Goal: Task Accomplishment & Management: Complete application form

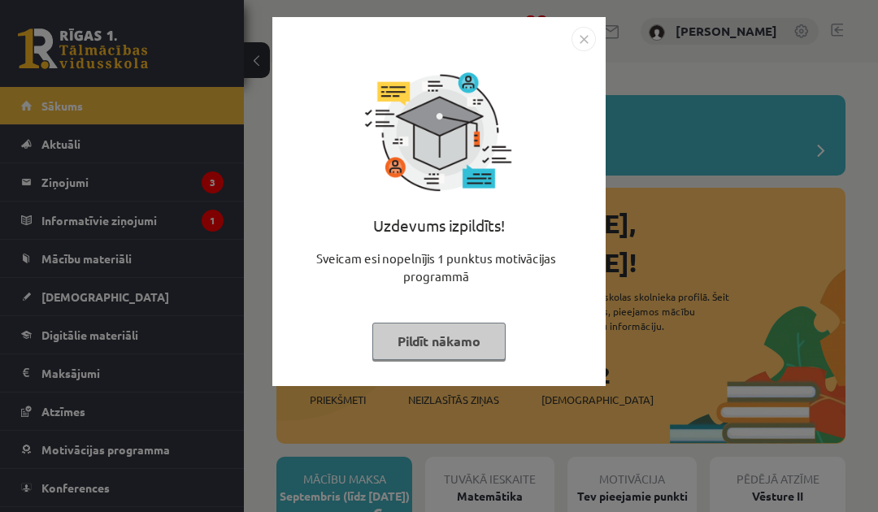
click at [438, 329] on button "Pildīt nākamo" at bounding box center [438, 341] width 133 height 37
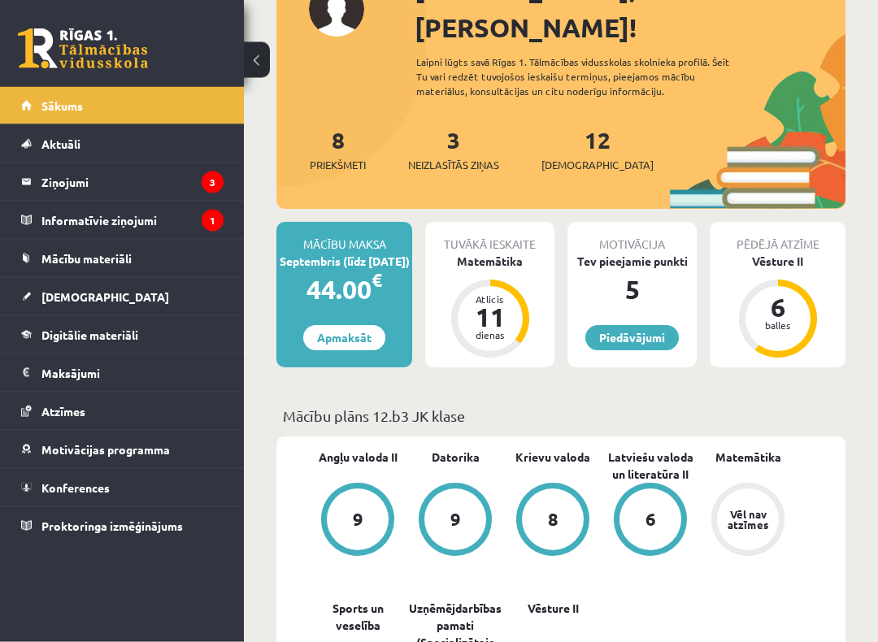
scroll to position [235, 0]
click at [156, 298] on link "[DEMOGRAPHIC_DATA]" at bounding box center [122, 296] width 202 height 37
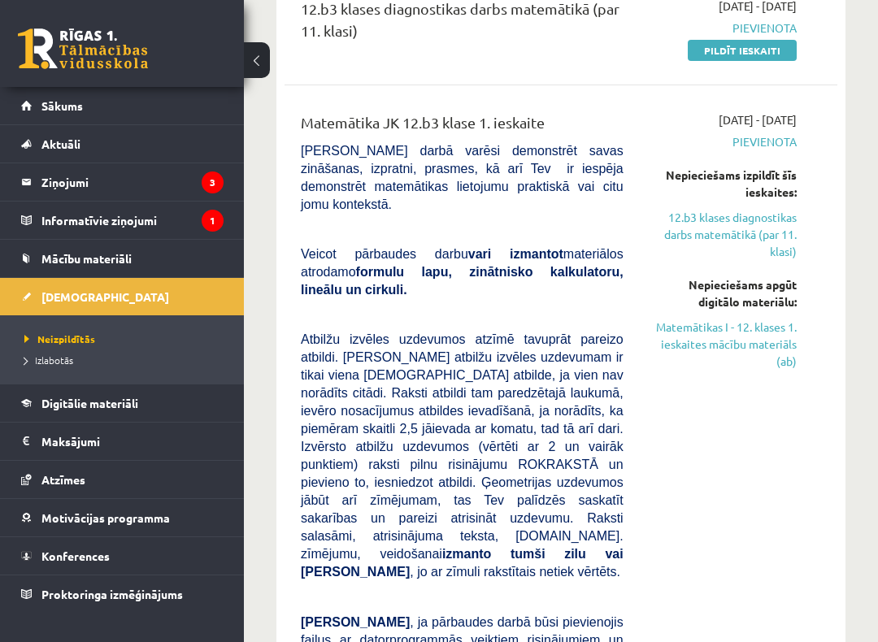
click at [773, 329] on link "Matemātikas I - 12. klases 1. ieskaites mācību materiāls (ab)" at bounding box center [722, 344] width 149 height 51
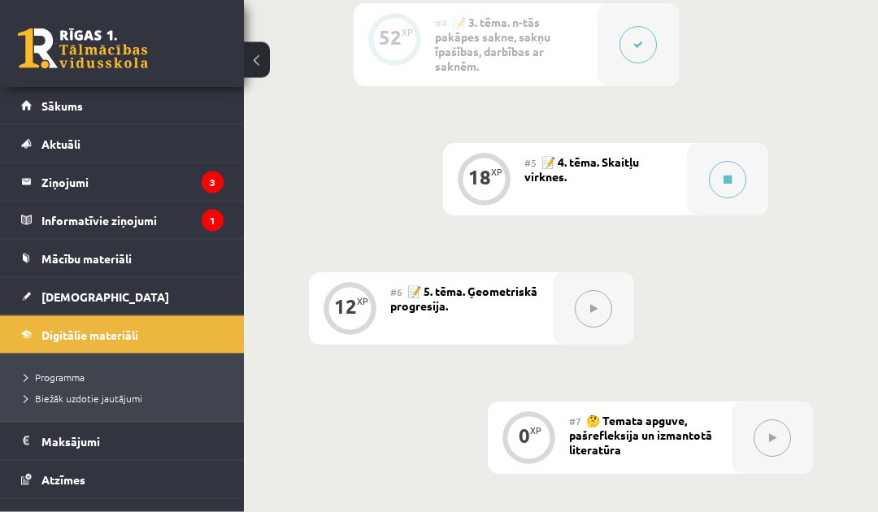
scroll to position [1163, 0]
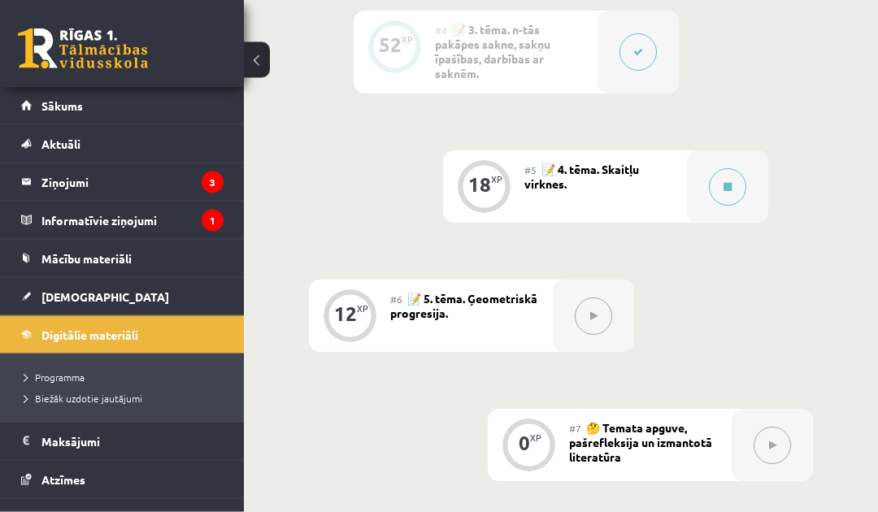
click at [738, 184] on button at bounding box center [727, 187] width 37 height 37
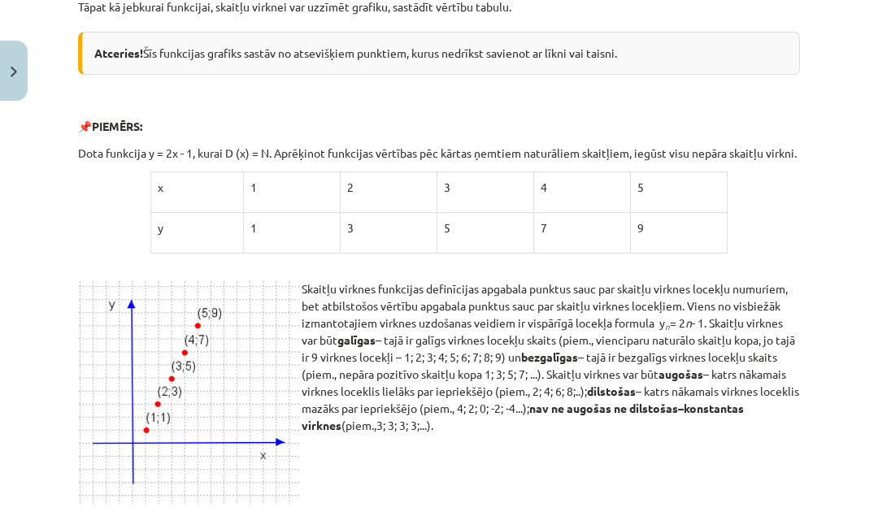
scroll to position [542, 0]
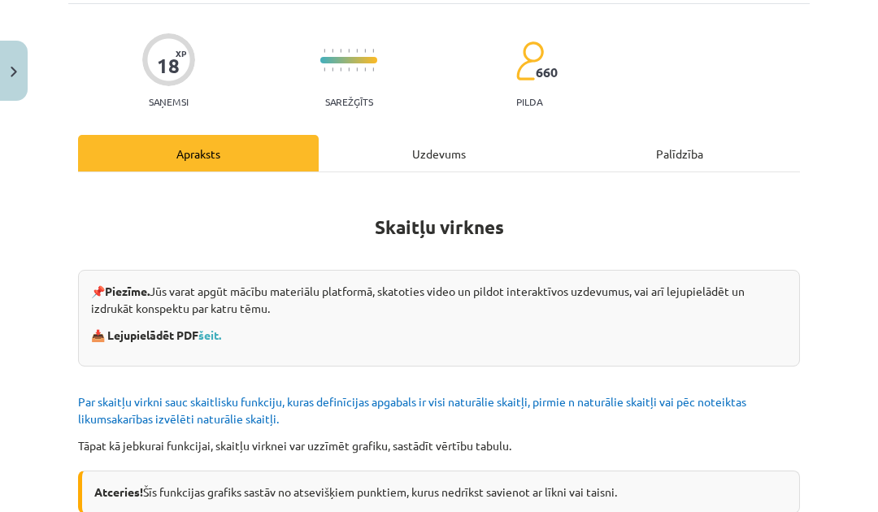
click at [440, 155] on div "Uzdevums" at bounding box center [439, 153] width 241 height 37
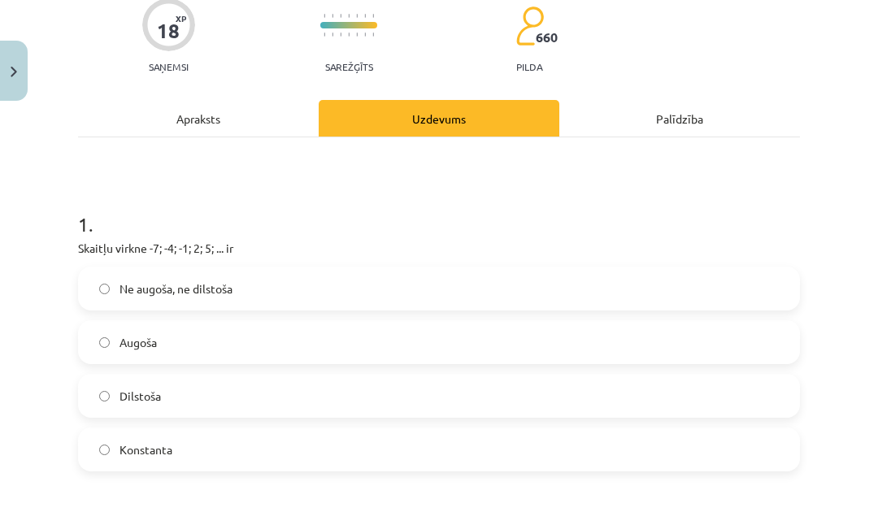
scroll to position [139, 0]
click at [367, 323] on label "Augoša" at bounding box center [439, 342] width 719 height 41
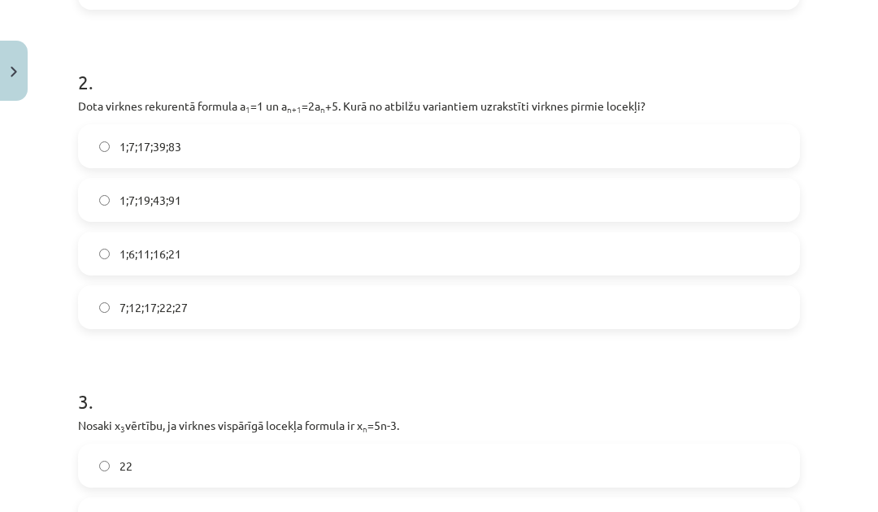
scroll to position [601, 0]
click at [835, 447] on div "Mācību tēma: Matemātikas i - 12. klases 1. ieskaites mācību materiāls (ab) #5 📝…" at bounding box center [439, 256] width 878 height 512
click at [577, 243] on label "1;6;11;16;21" at bounding box center [439, 253] width 719 height 41
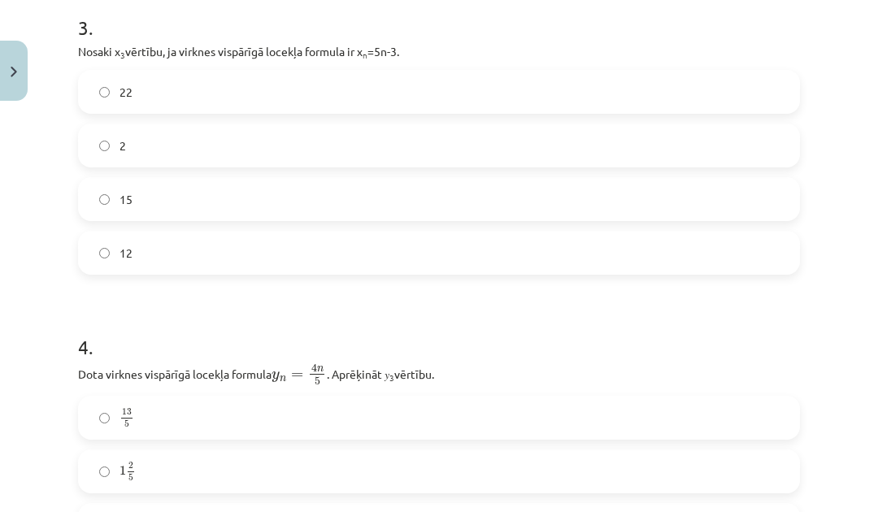
scroll to position [975, 0]
click at [647, 216] on label "15" at bounding box center [439, 199] width 719 height 41
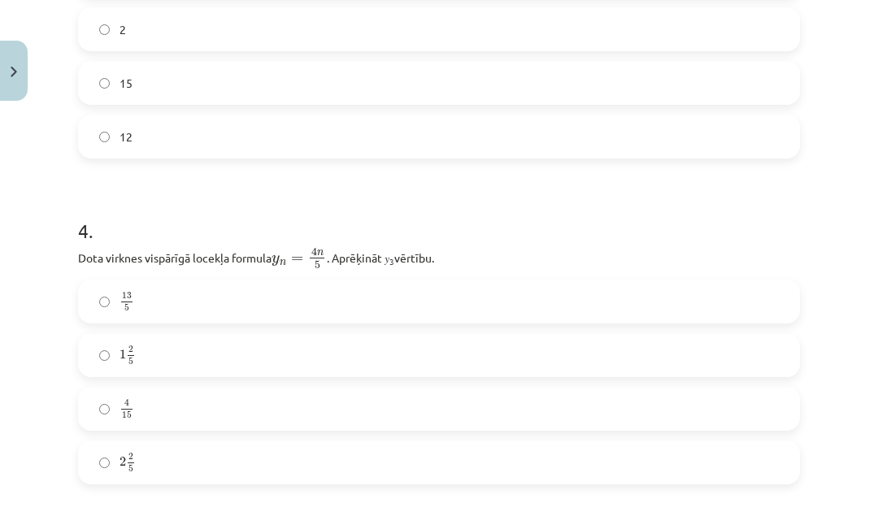
scroll to position [1092, 0]
click at [503, 408] on label "4 15 4 15" at bounding box center [439, 408] width 719 height 41
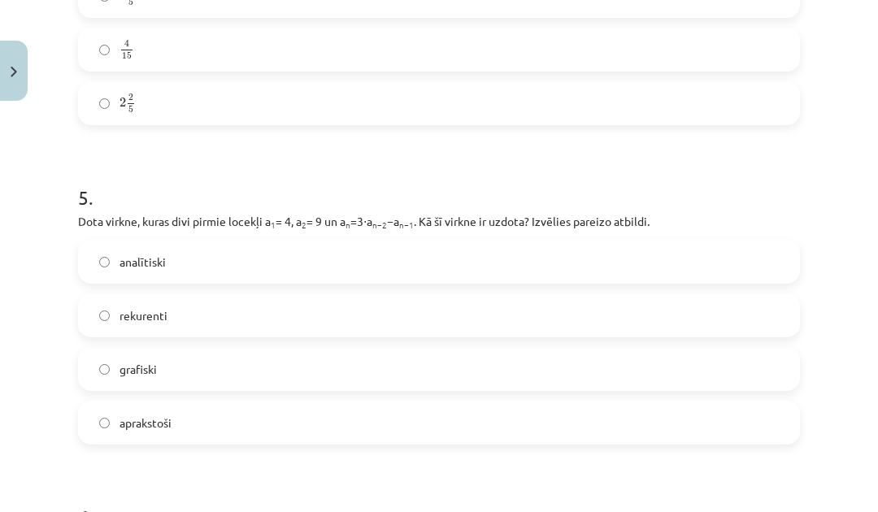
scroll to position [1480, 0]
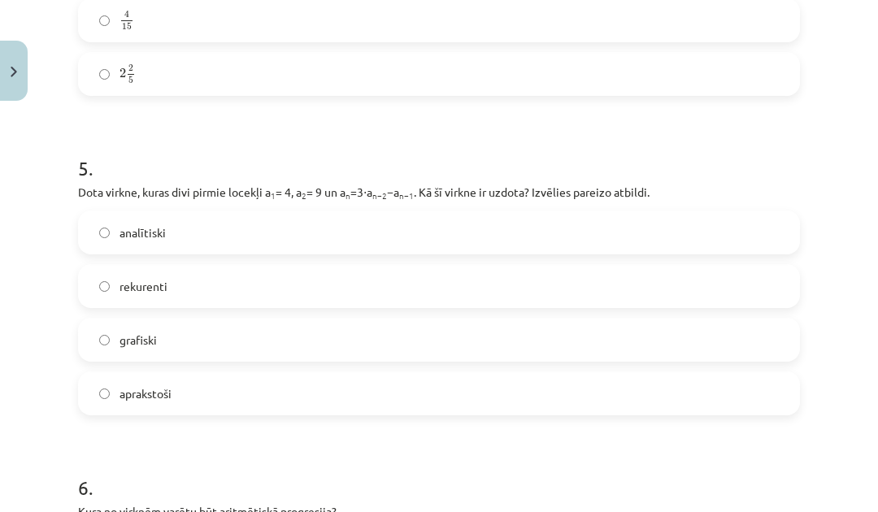
click at [562, 280] on label "rekurenti" at bounding box center [439, 286] width 719 height 41
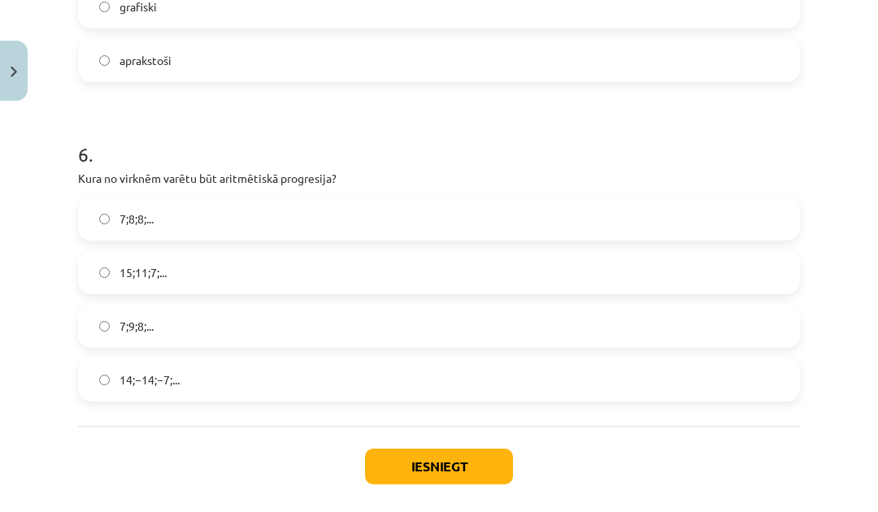
scroll to position [1814, 0]
click at [385, 268] on label "15;11;7;..." at bounding box center [439, 272] width 719 height 41
click at [404, 461] on button "Iesniegt" at bounding box center [439, 467] width 148 height 36
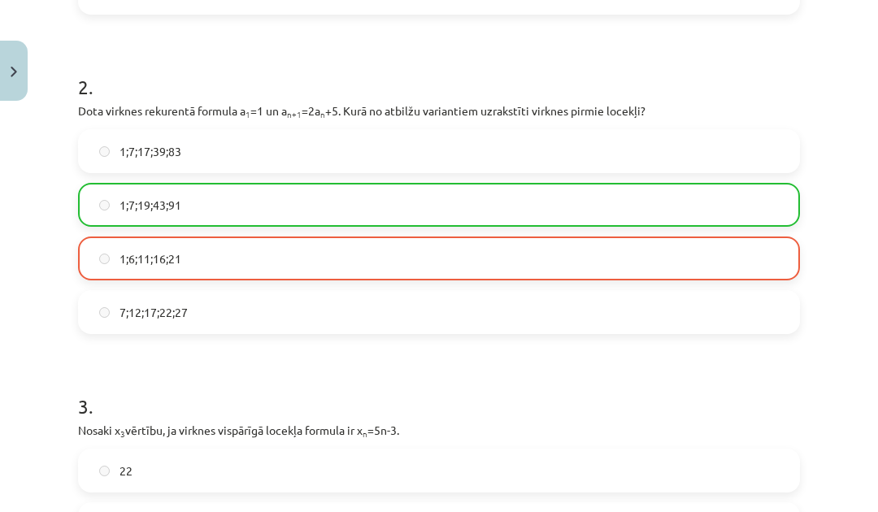
scroll to position [609, 0]
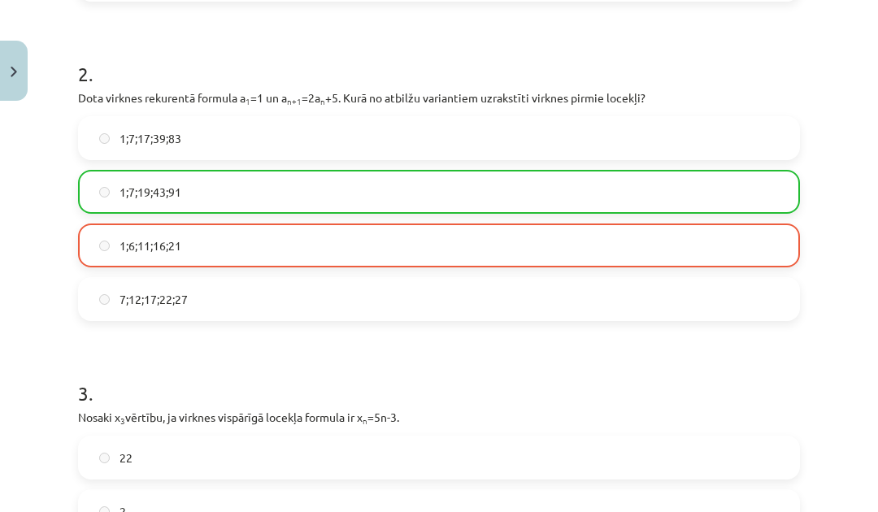
click at [743, 247] on label "1;6;11;16;21" at bounding box center [439, 245] width 719 height 41
click at [699, 233] on label "1;6;11;16;21" at bounding box center [439, 245] width 719 height 41
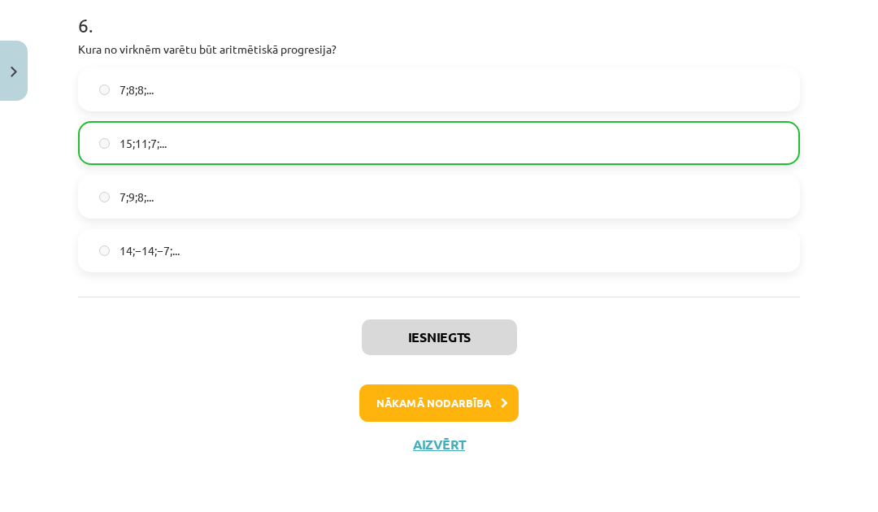
scroll to position [1941, 0]
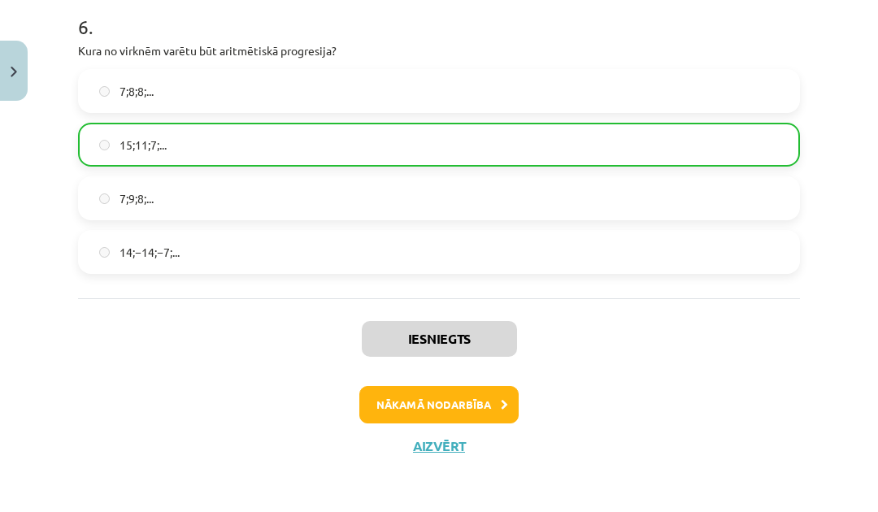
click at [442, 451] on button "Aizvērt" at bounding box center [439, 446] width 62 height 16
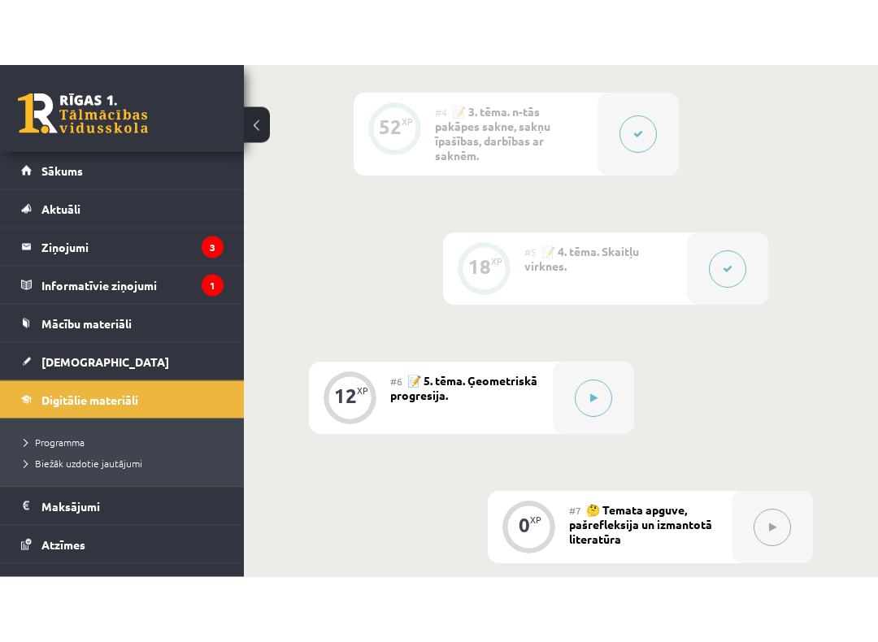
scroll to position [1271, 0]
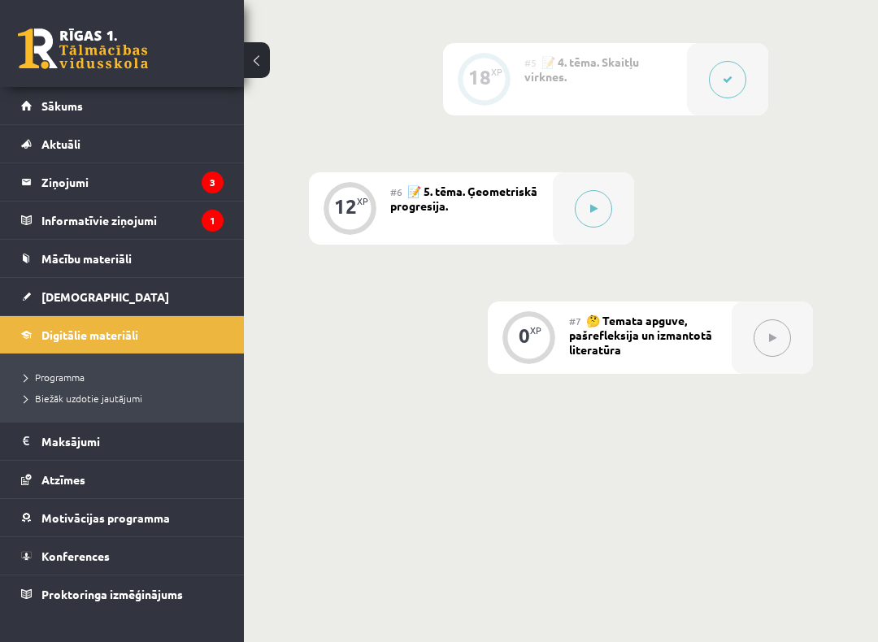
click at [593, 208] on icon at bounding box center [593, 209] width 7 height 10
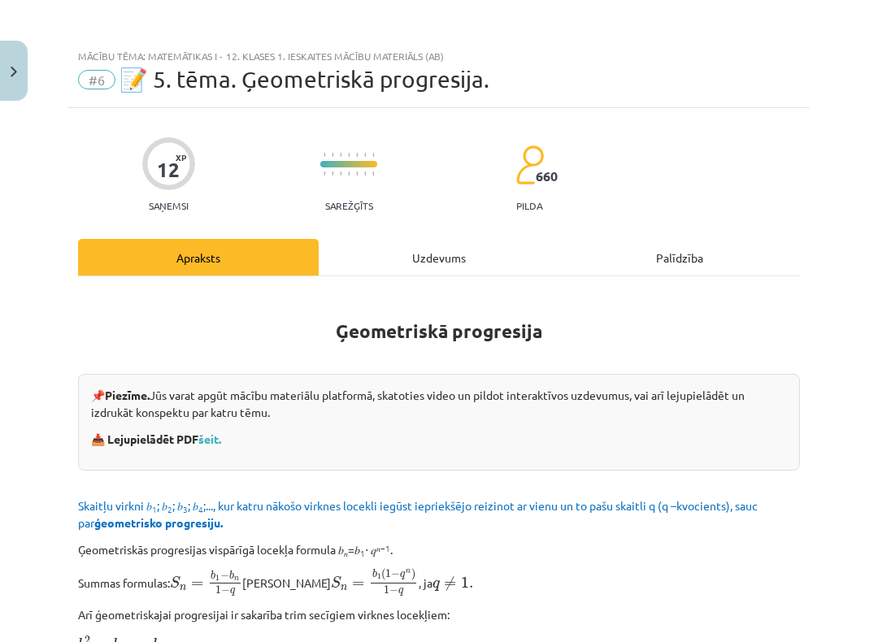
scroll to position [0, 0]
click at [5, 67] on button "Close" at bounding box center [14, 71] width 28 height 60
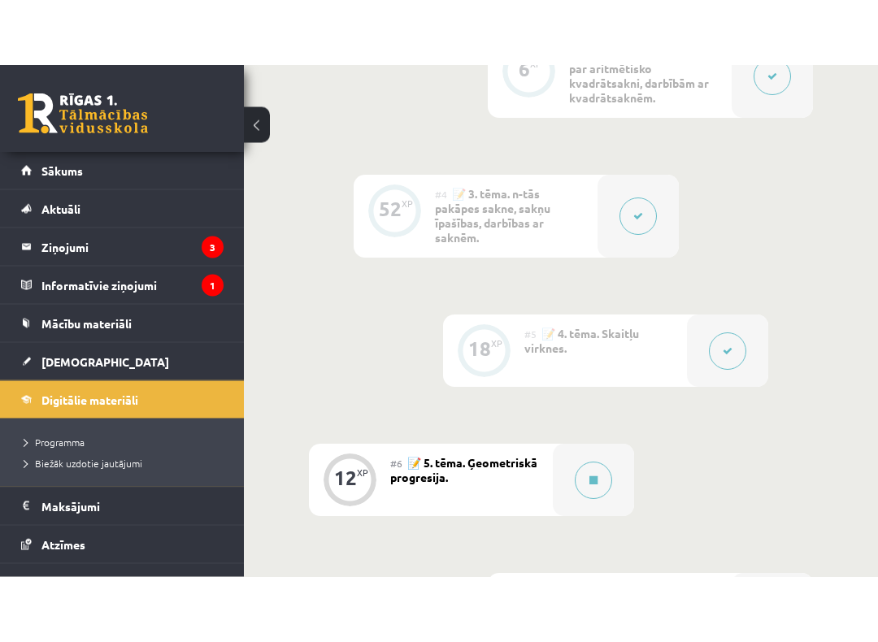
scroll to position [1065, 0]
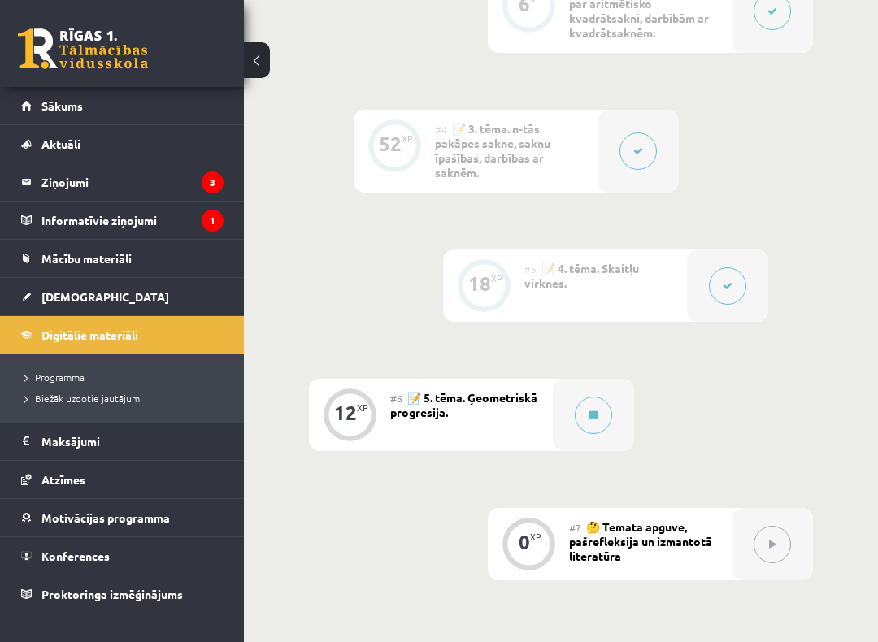
click at [148, 433] on legend "Maksājumi 0" at bounding box center [132, 441] width 182 height 37
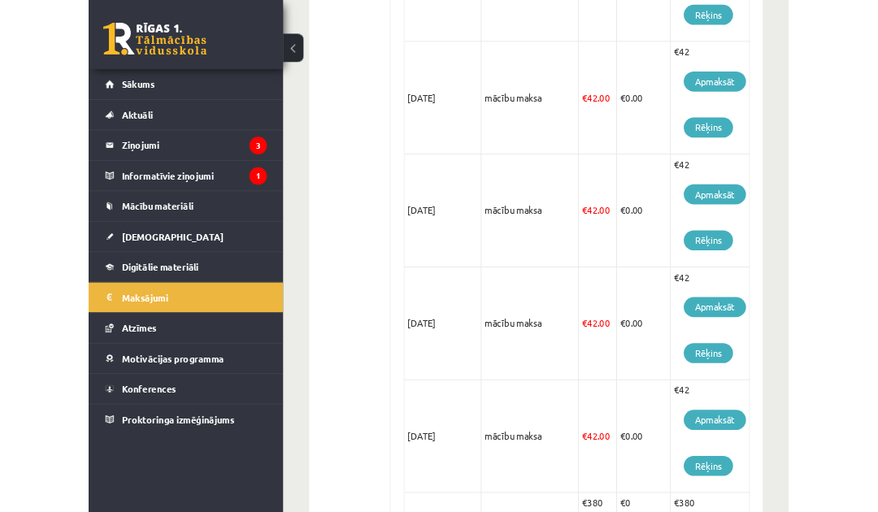
scroll to position [1288, 0]
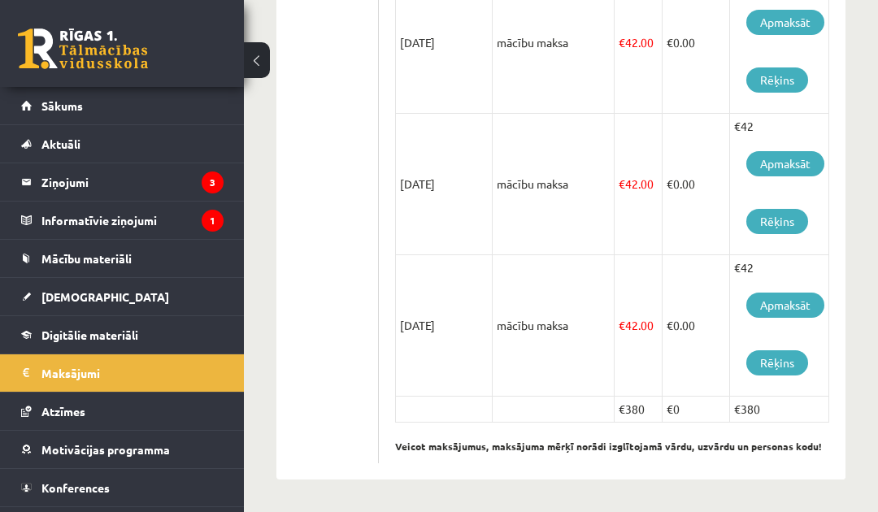
click at [143, 324] on link "Digitālie materiāli" at bounding box center [122, 334] width 202 height 37
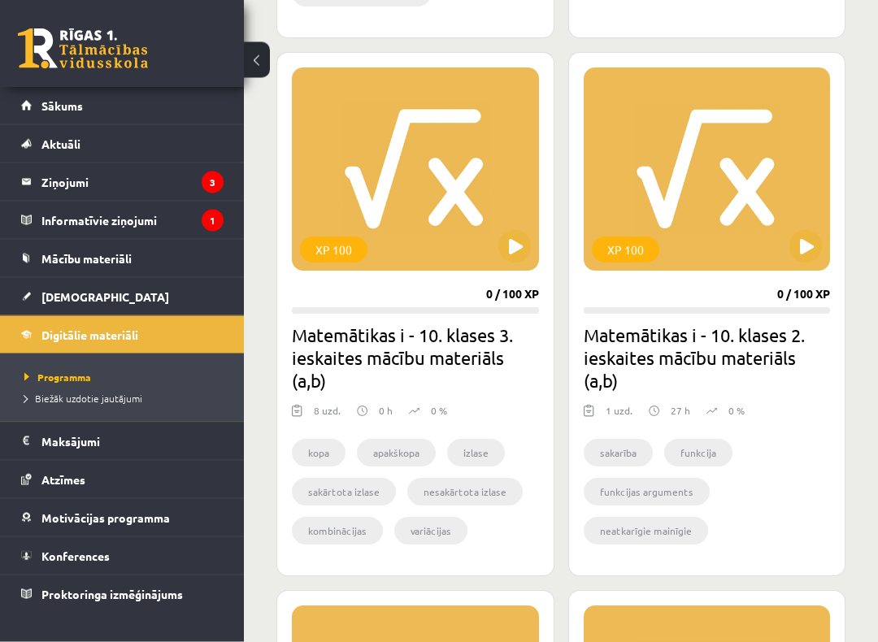
scroll to position [1484, 0]
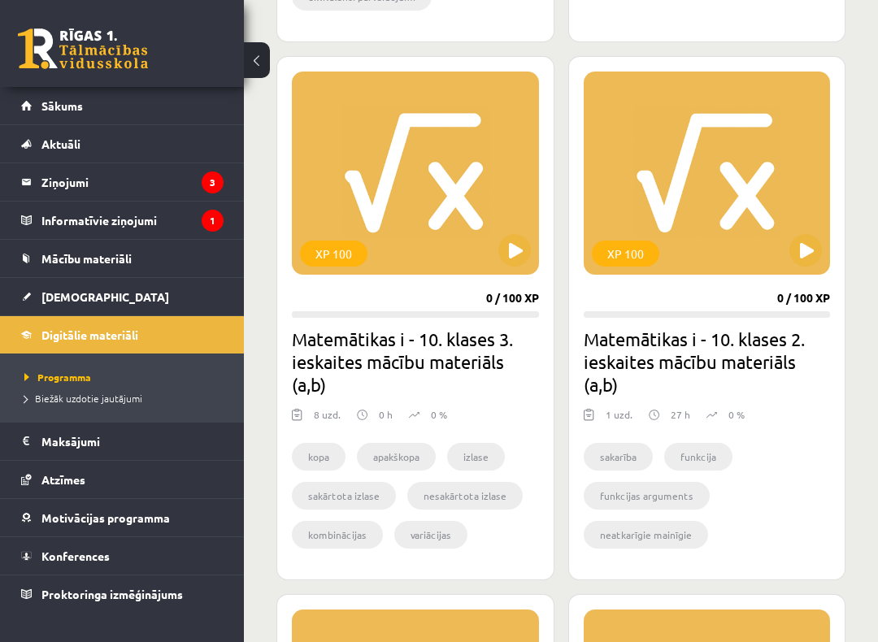
click at [507, 247] on button at bounding box center [515, 250] width 33 height 33
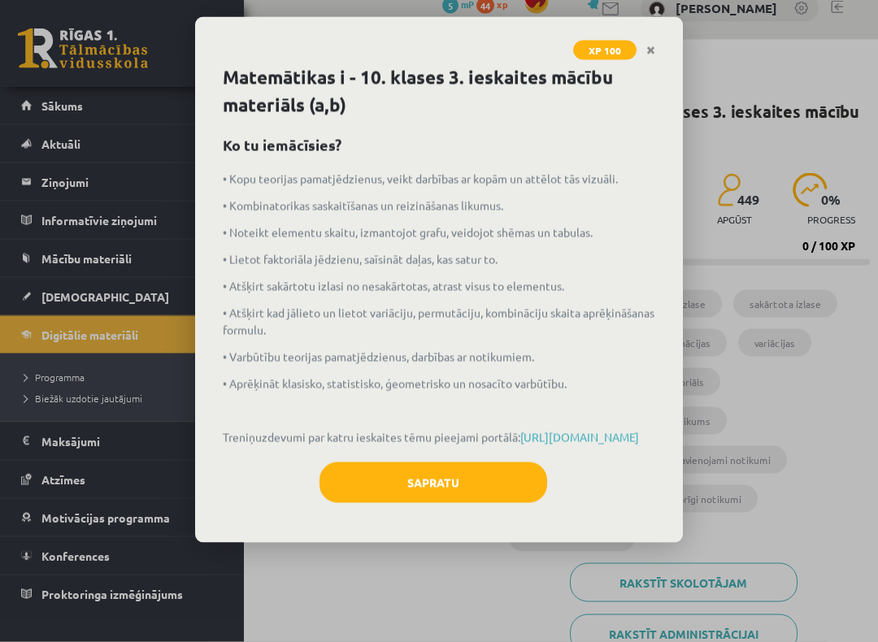
scroll to position [25, 0]
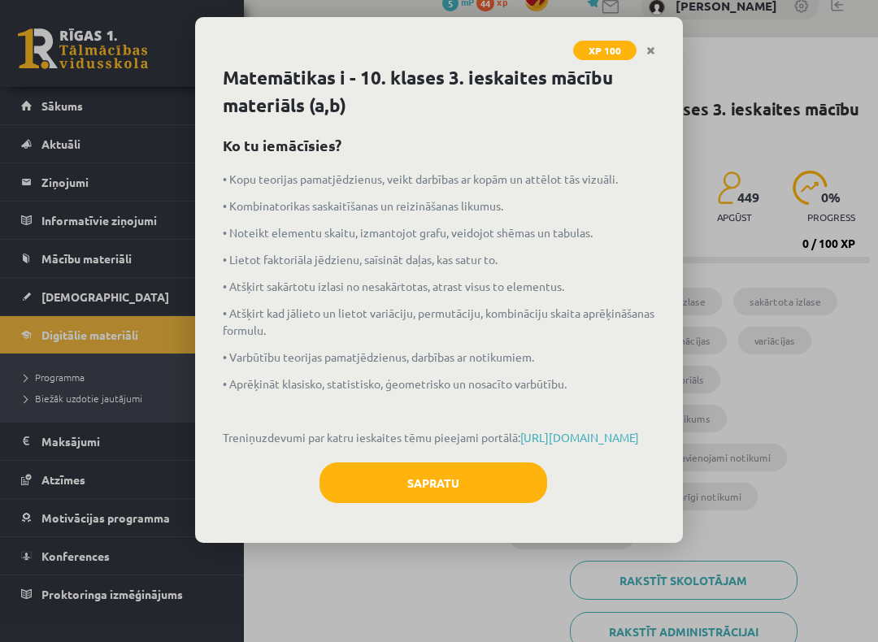
click at [644, 50] on link "Close" at bounding box center [651, 51] width 28 height 32
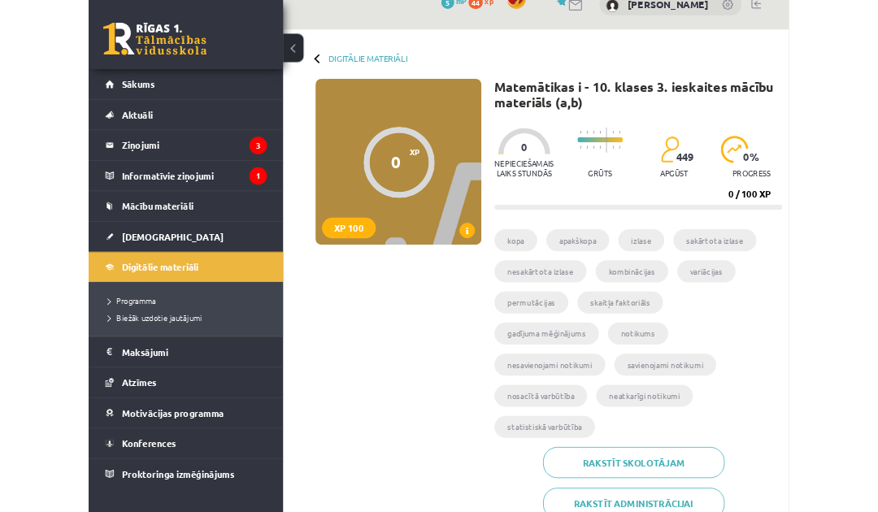
scroll to position [0, 0]
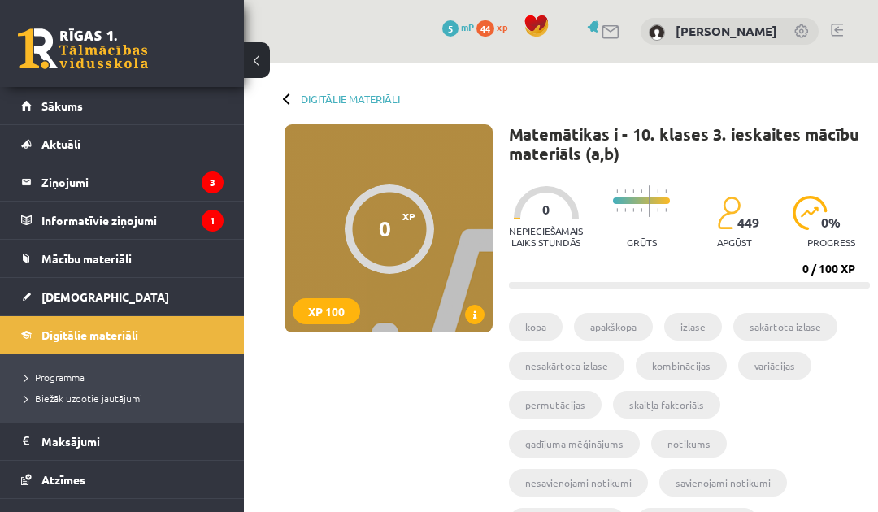
click at [175, 111] on link "Sākums" at bounding box center [122, 105] width 202 height 37
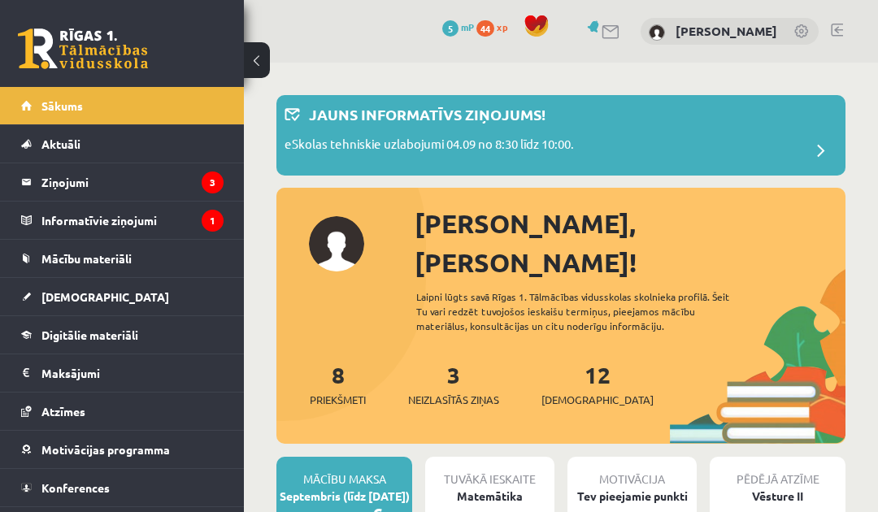
click at [172, 263] on link "Mācību materiāli" at bounding box center [122, 258] width 202 height 37
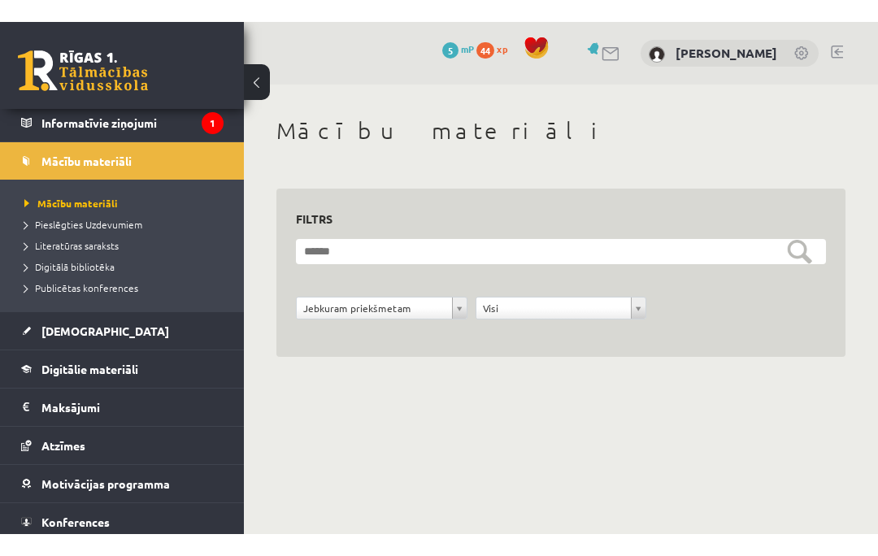
scroll to position [123, 0]
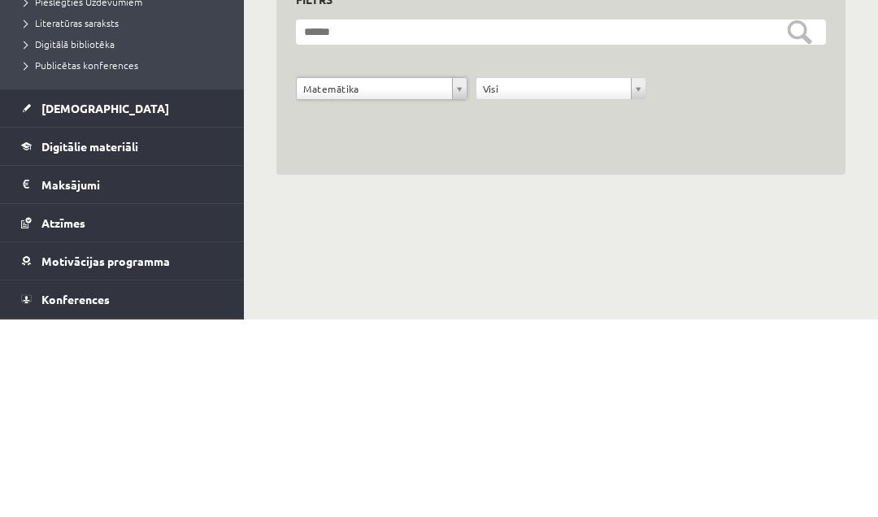
click at [851, 63] on div "**********" at bounding box center [561, 234] width 634 height 342
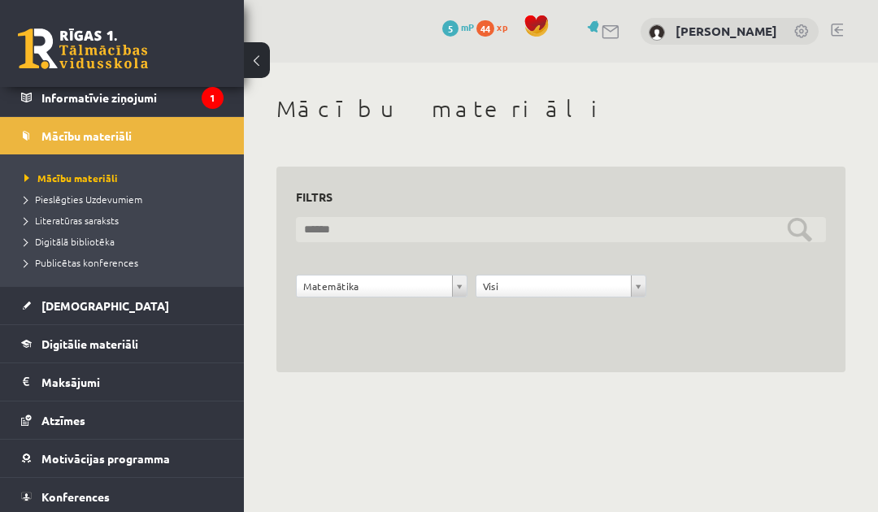
click at [797, 238] on input "text" at bounding box center [561, 229] width 530 height 25
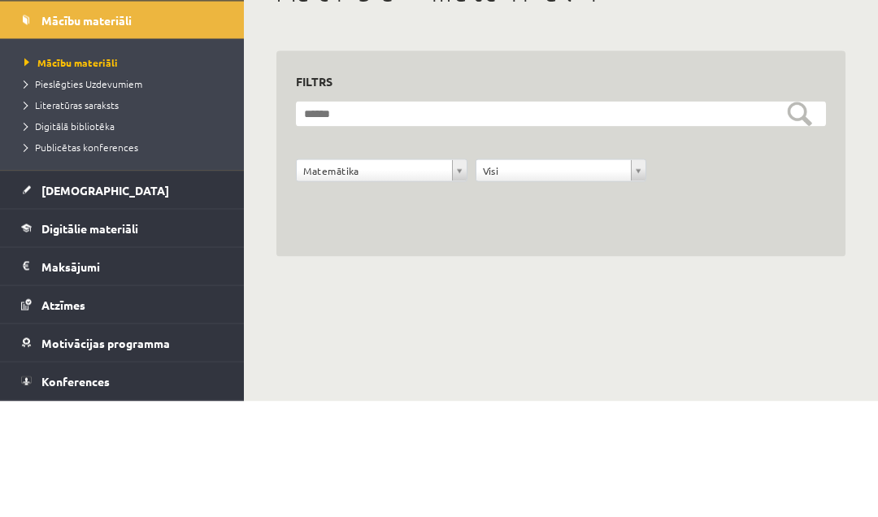
click at [805, 217] on form "**********" at bounding box center [561, 266] width 530 height 98
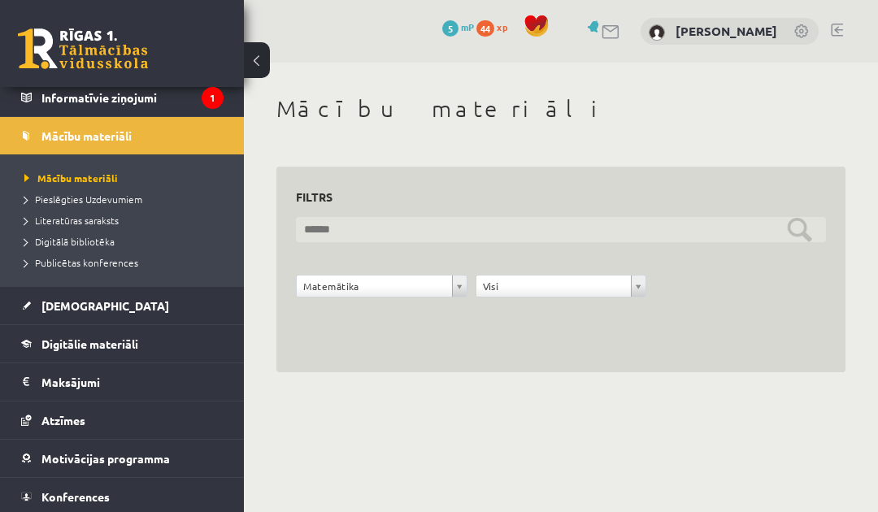
click at [729, 224] on input "text" at bounding box center [561, 229] width 530 height 25
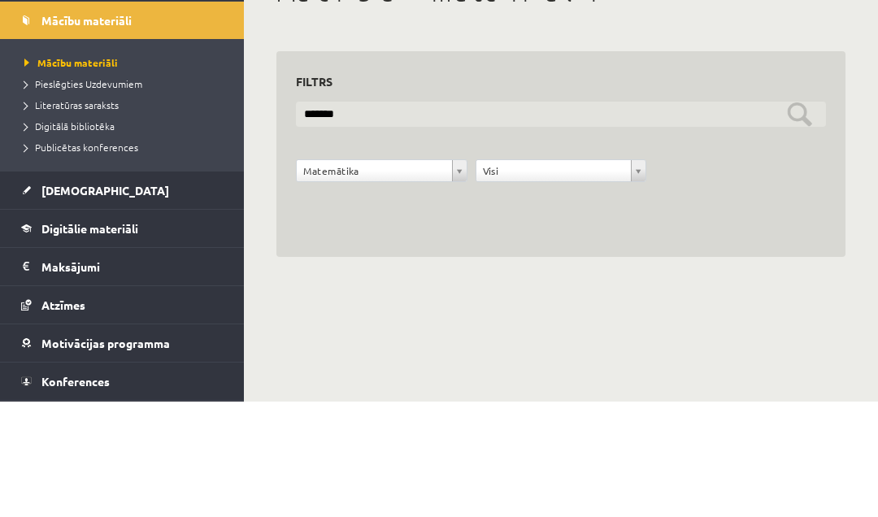
click at [799, 217] on input "*******" at bounding box center [561, 229] width 530 height 25
type input "*******"
click at [790, 217] on input "*******" at bounding box center [561, 229] width 530 height 25
click at [811, 217] on input "*******" at bounding box center [561, 229] width 530 height 25
click at [799, 217] on input "*******" at bounding box center [561, 229] width 530 height 25
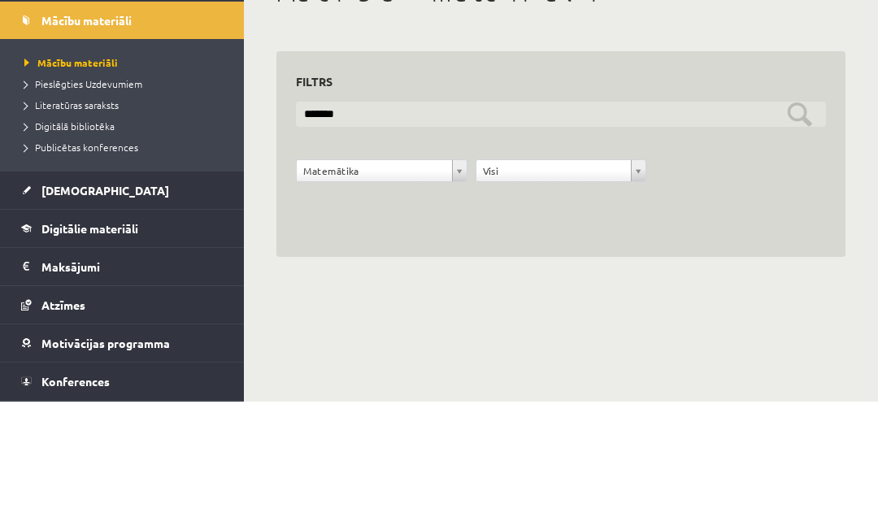
click at [803, 217] on input "*******" at bounding box center [561, 229] width 530 height 25
click at [786, 217] on input "*******" at bounding box center [561, 229] width 530 height 25
click at [802, 217] on input "*******" at bounding box center [561, 229] width 530 height 25
click at [785, 217] on input "*******" at bounding box center [561, 229] width 530 height 25
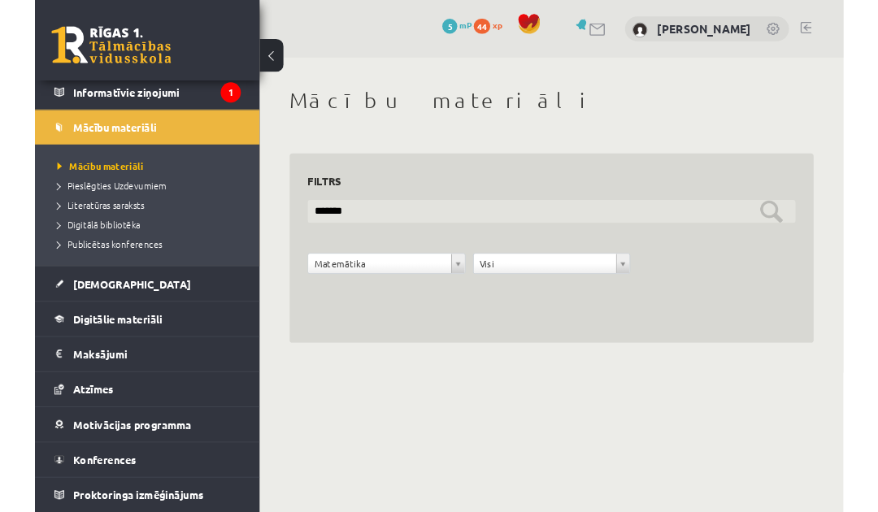
scroll to position [120, 0]
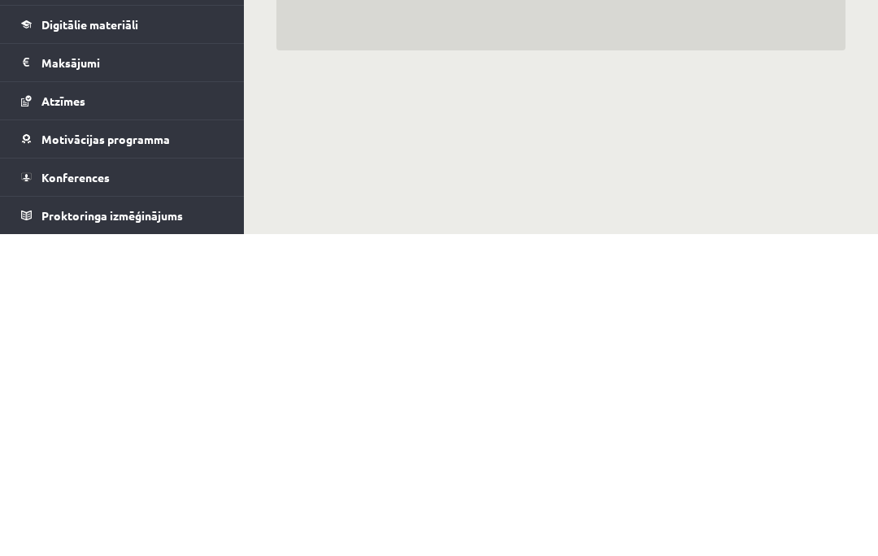
click at [203, 512] on link "Proktoringa izmēģinājums" at bounding box center [122, 537] width 202 height 37
